Goal: Navigation & Orientation: Find specific page/section

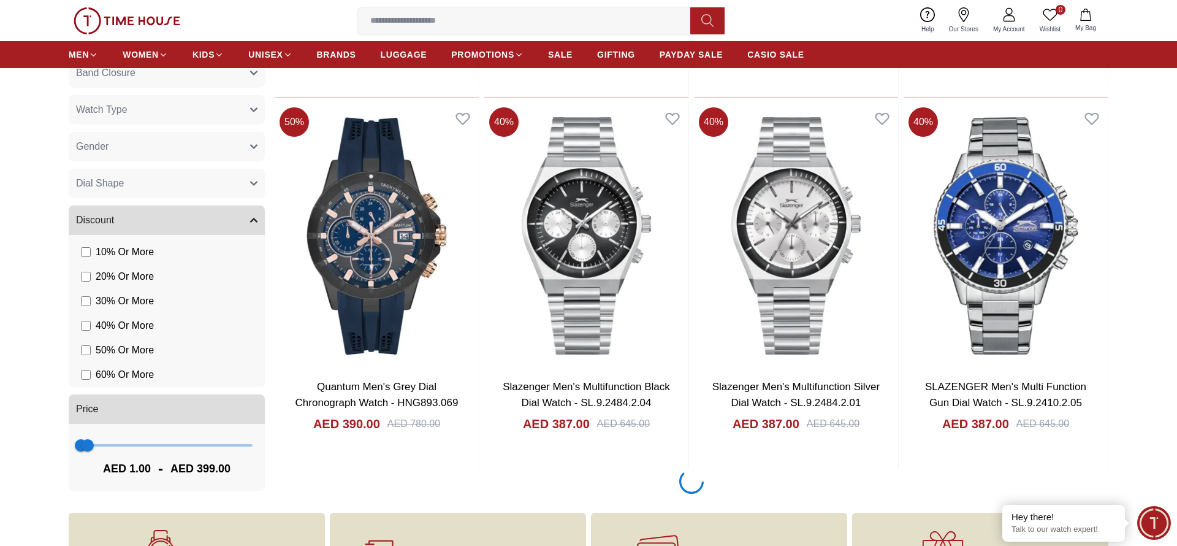
scroll to position [2034, 0]
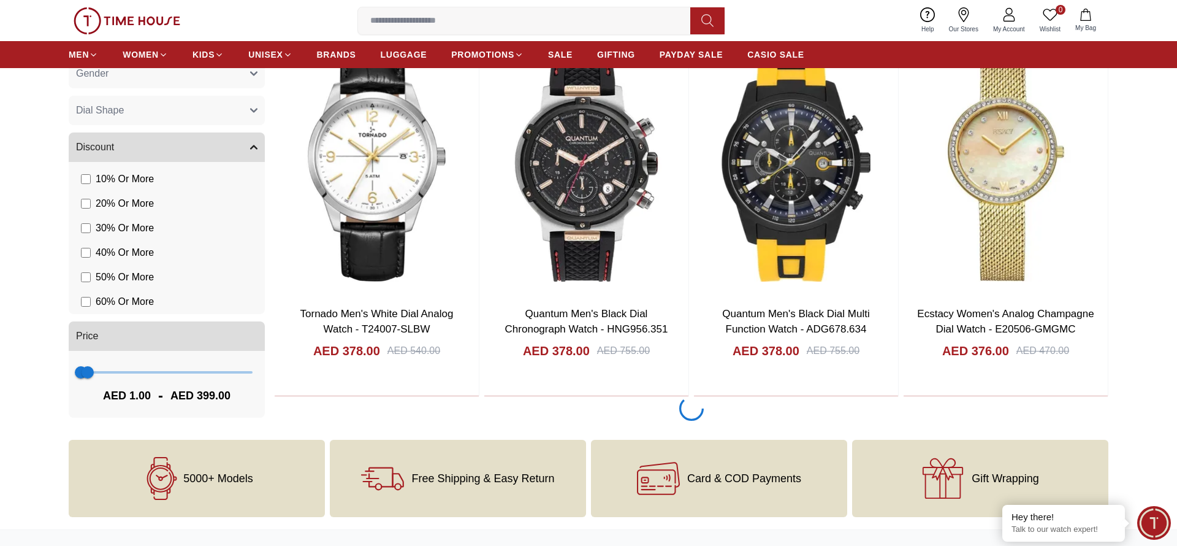
scroll to position [3935, 0]
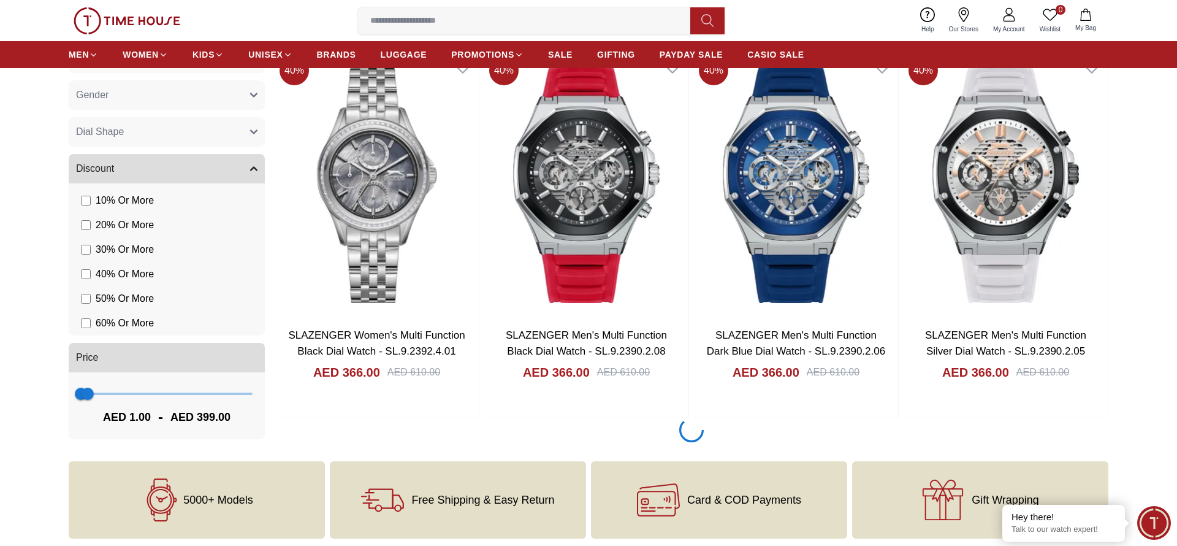
scroll to position [5838, 0]
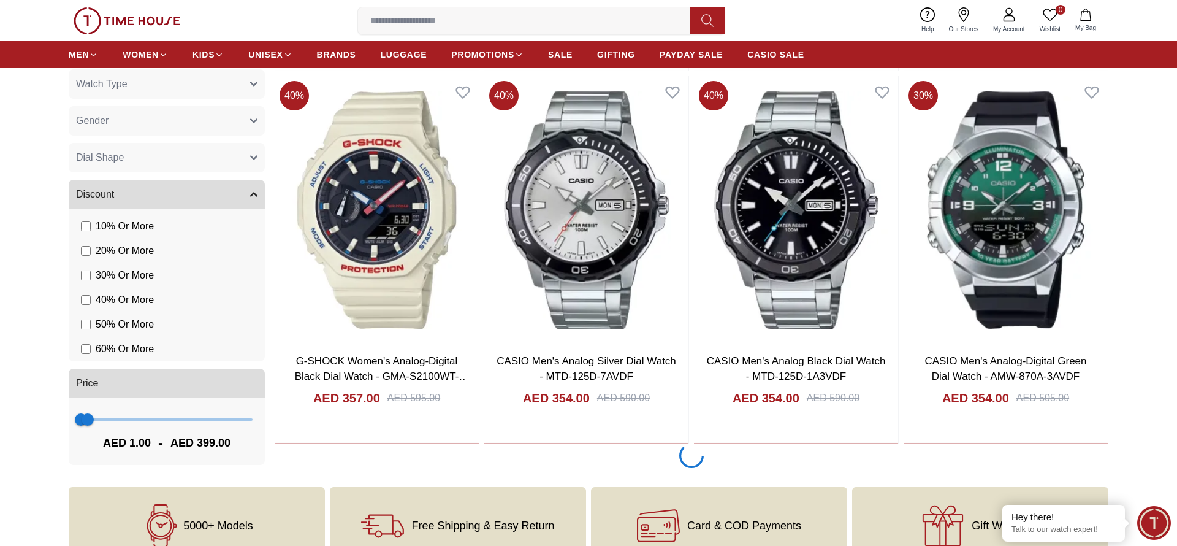
scroll to position [7740, 0]
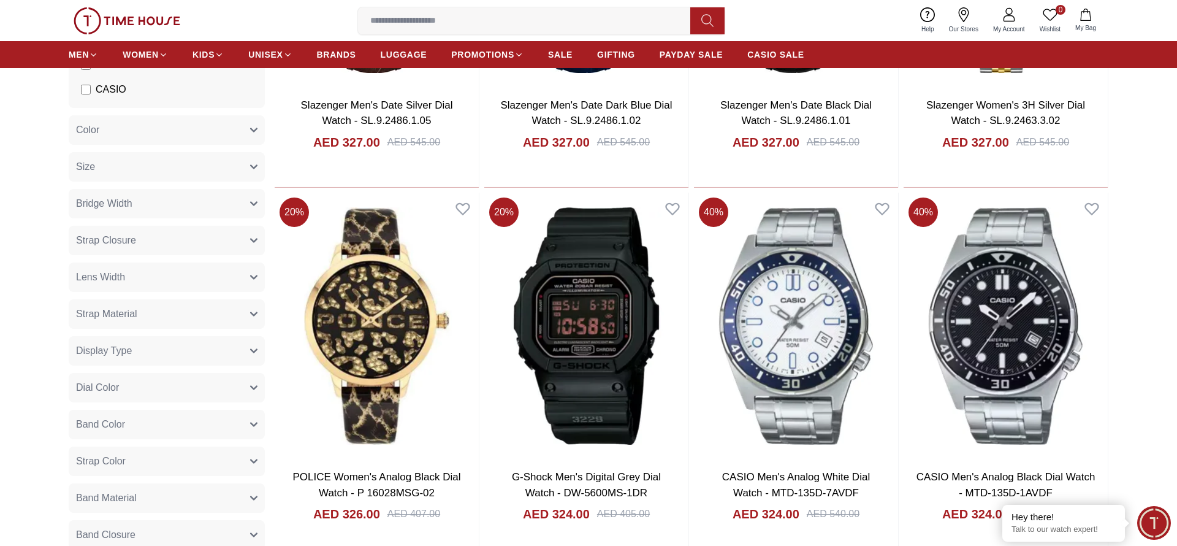
scroll to position [11544, 0]
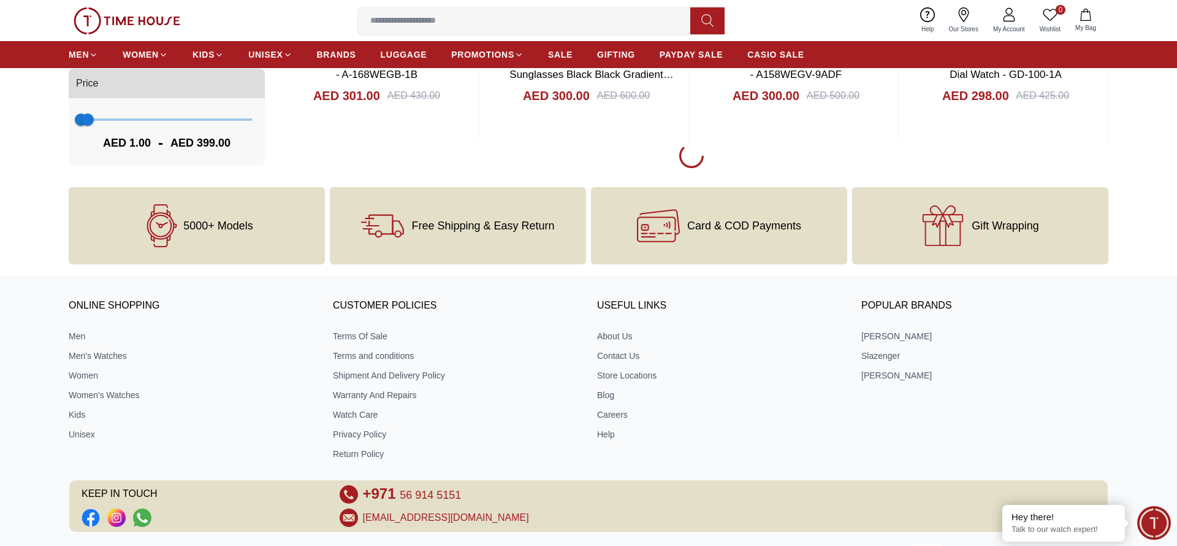
scroll to position [15348, 0]
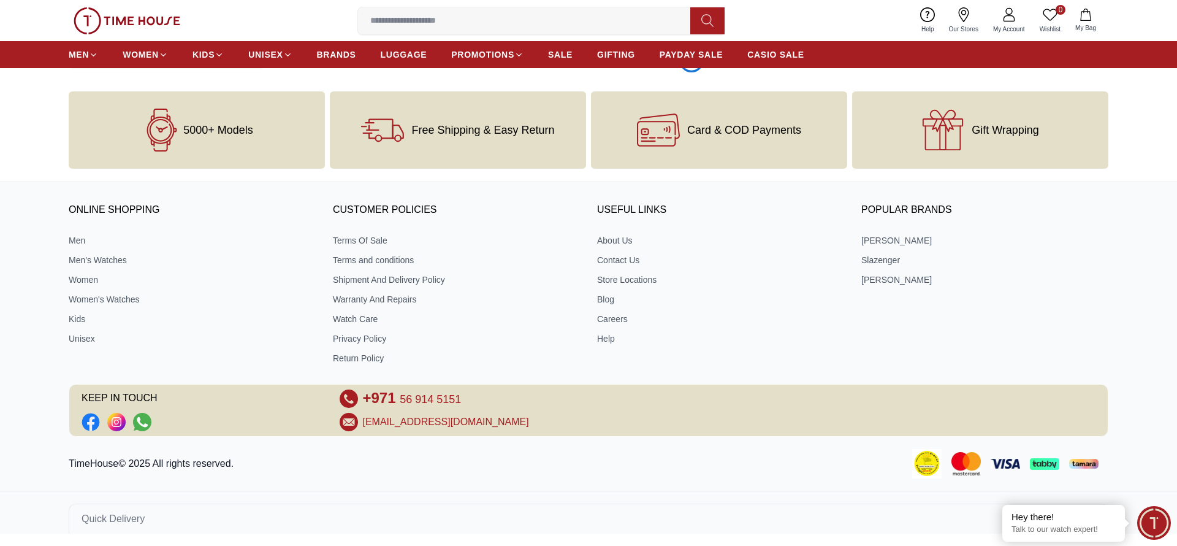
scroll to position [19150, 0]
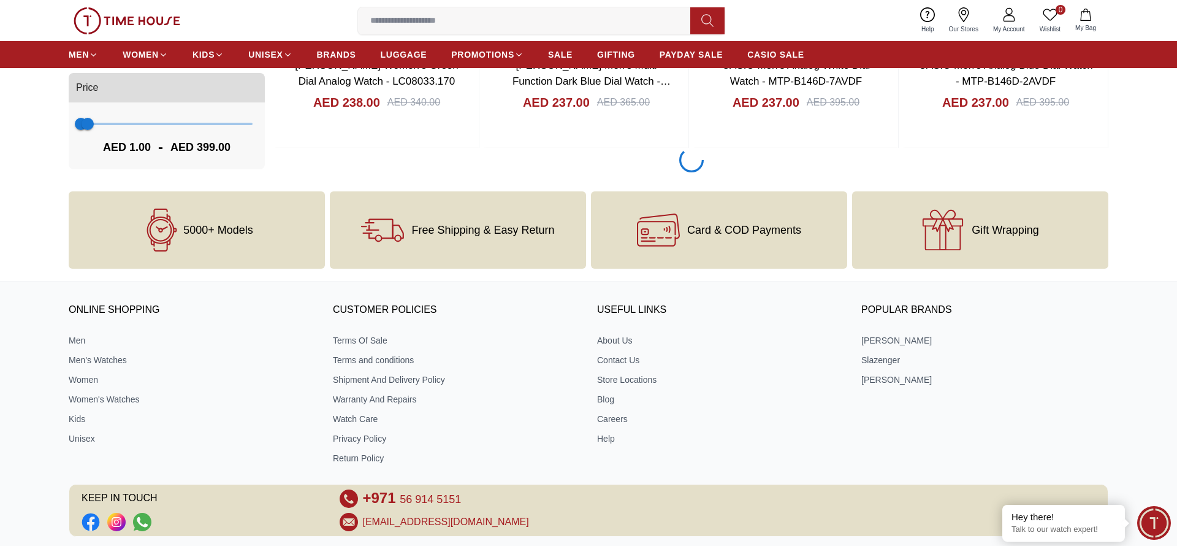
scroll to position [34370, 0]
